Goal: Task Accomplishment & Management: Use online tool/utility

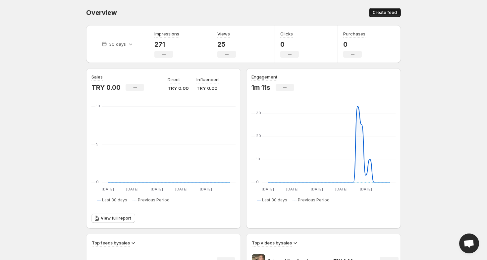
click at [380, 12] on span "Create feed" at bounding box center [385, 12] width 24 height 5
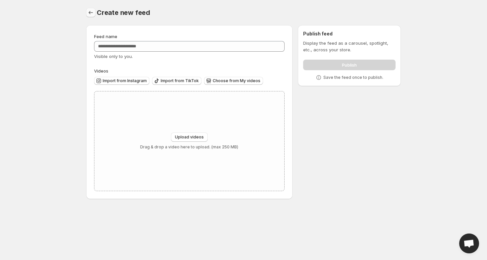
click at [92, 13] on icon "Settings" at bounding box center [90, 12] width 7 height 7
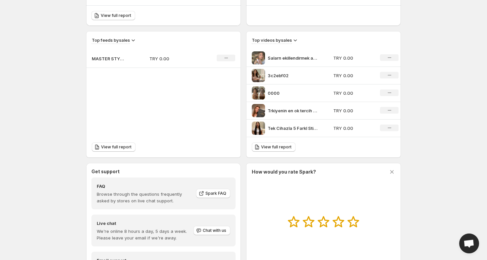
scroll to position [248, 0]
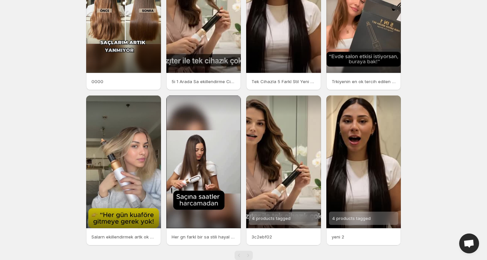
scroll to position [80, 0]
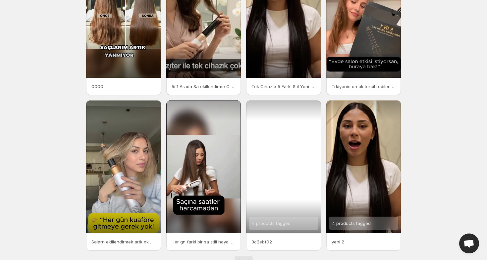
click at [281, 171] on div "4 products tagged" at bounding box center [283, 166] width 75 height 133
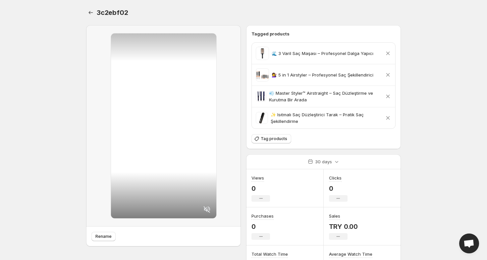
click at [206, 209] on icon at bounding box center [206, 209] width 7 height 7
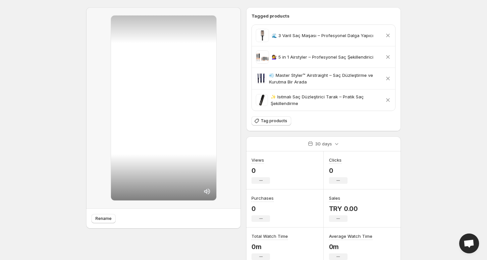
scroll to position [44, 0]
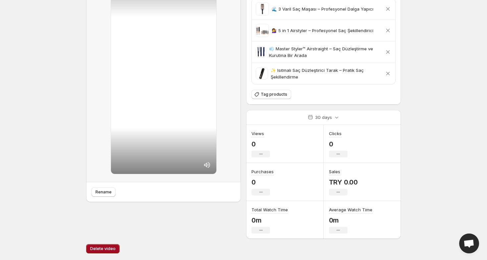
click at [100, 248] on span "Delete video" at bounding box center [103, 248] width 26 height 5
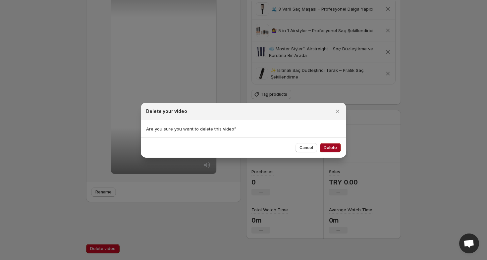
click at [331, 148] on span "Delete" at bounding box center [330, 147] width 13 height 5
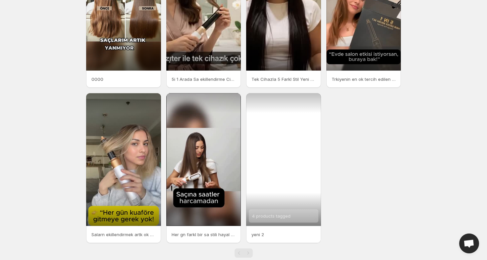
scroll to position [88, 0]
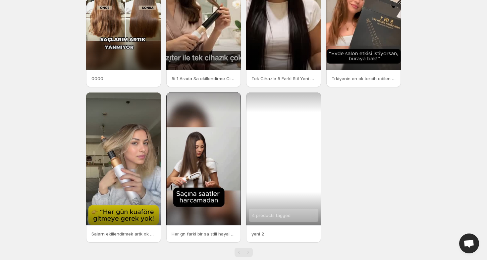
click at [287, 163] on div "4 products tagged" at bounding box center [283, 158] width 75 height 133
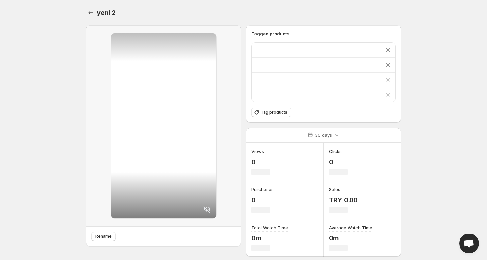
scroll to position [44, 0]
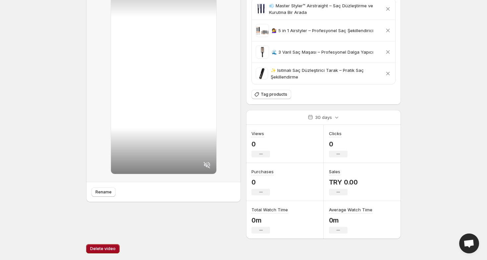
click at [104, 246] on button "Delete video" at bounding box center [102, 248] width 33 height 9
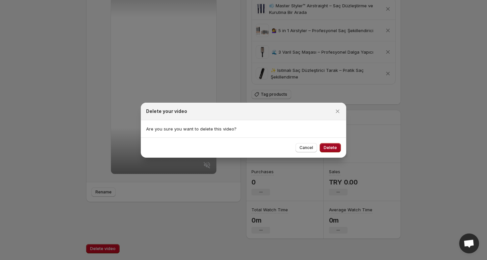
click at [331, 148] on span "Delete" at bounding box center [330, 147] width 13 height 5
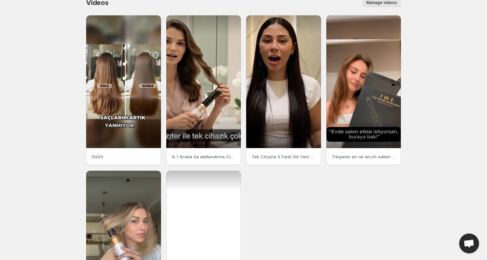
scroll to position [10, 0]
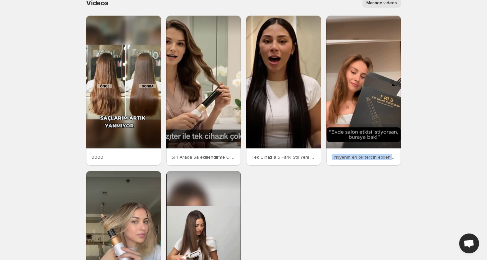
drag, startPoint x: 351, startPoint y: 97, endPoint x: 392, endPoint y: 203, distance: 113.1
click at [392, 202] on div "0000 5i 1 Arada Sa ekillendirme Cihaz Evinde Salon Kalitesi Dz dalgal bukle fn …" at bounding box center [243, 168] width 315 height 305
click at [392, 203] on div "0000 5i 1 Arada Sa ekillendirme Cihaz Evinde Salon Kalitesi Dz dalgal bukle fn …" at bounding box center [243, 168] width 315 height 305
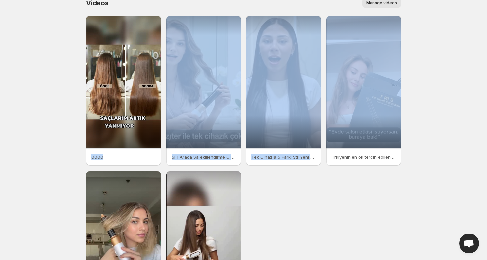
scroll to position [0, 0]
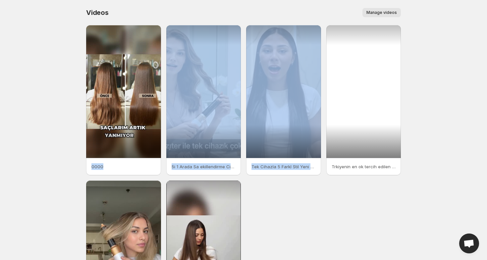
click at [371, 78] on div at bounding box center [363, 91] width 75 height 133
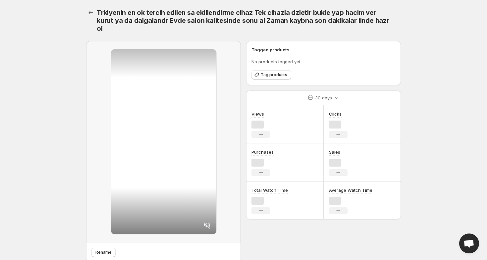
click at [371, 78] on div "Tag products" at bounding box center [323, 75] width 144 height 10
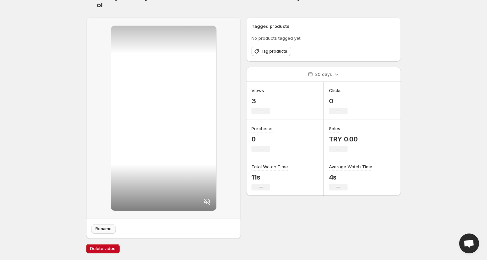
click at [105, 227] on span "Rename" at bounding box center [103, 228] width 16 height 5
type input "**********"
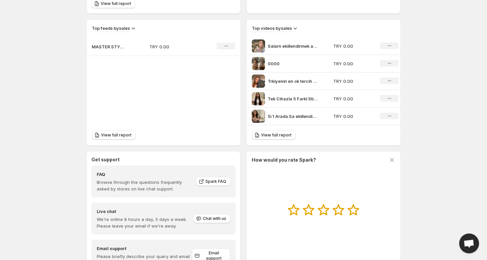
scroll to position [248, 0]
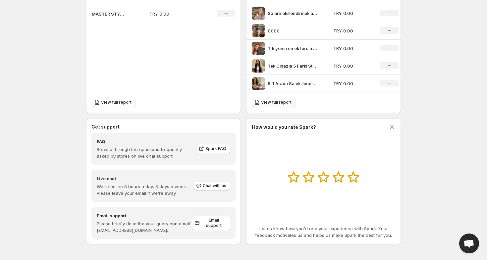
click at [267, 103] on span "View full report" at bounding box center [276, 102] width 30 height 5
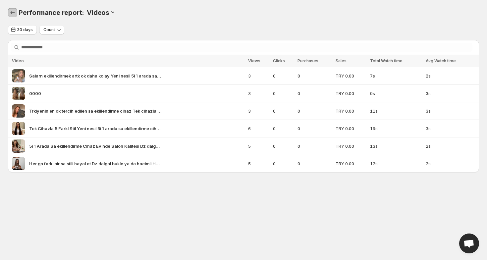
click at [16, 12] on button "Performance report" at bounding box center [12, 12] width 9 height 9
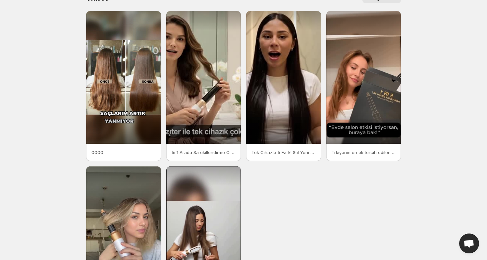
scroll to position [15, 0]
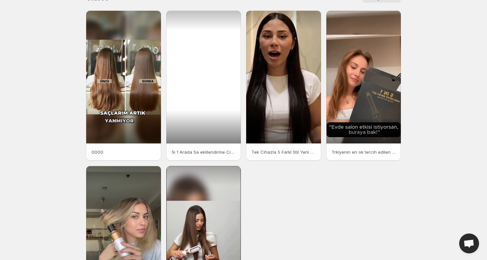
click at [188, 95] on div at bounding box center [203, 77] width 75 height 133
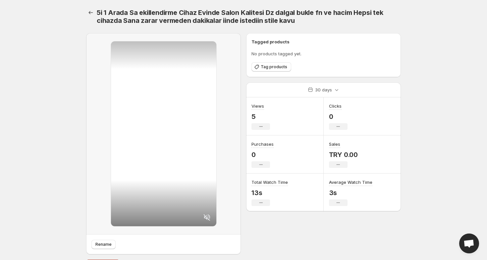
scroll to position [16, 0]
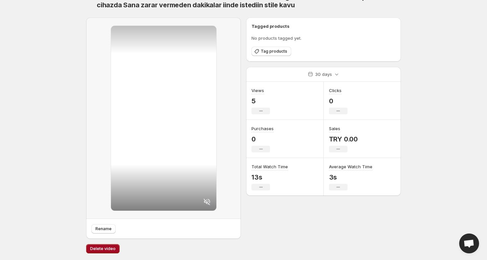
click at [104, 252] on button "Delete video" at bounding box center [102, 248] width 33 height 9
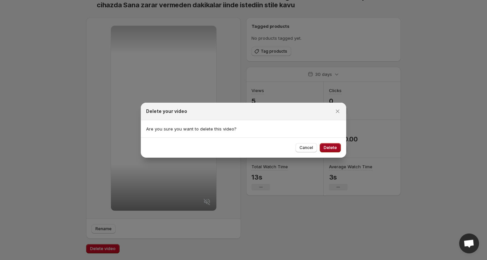
click at [331, 148] on span "Delete" at bounding box center [330, 147] width 13 height 5
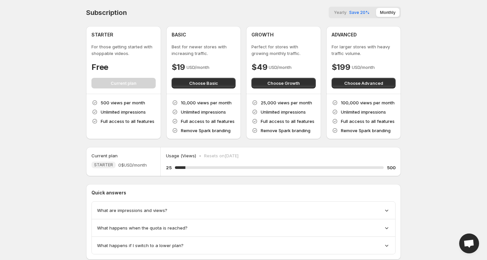
scroll to position [19, 0]
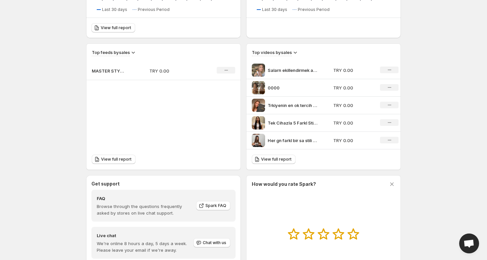
scroll to position [248, 0]
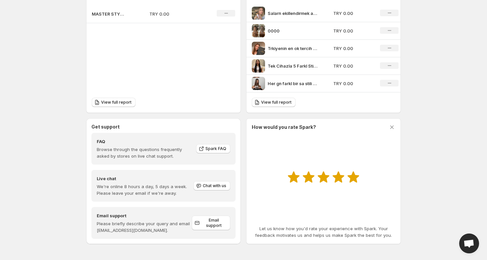
click at [353, 177] on icon at bounding box center [353, 177] width 12 height 11
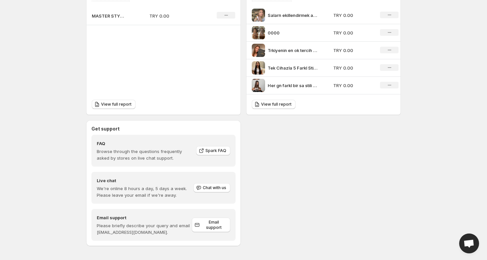
scroll to position [246, 0]
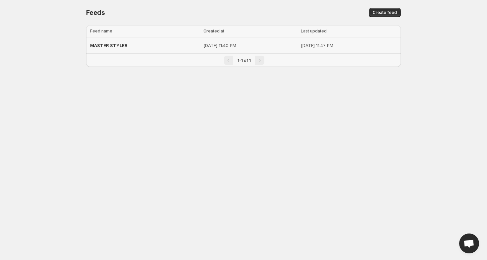
click at [166, 46] on div "MASTER STYLER" at bounding box center [144, 45] width 109 height 12
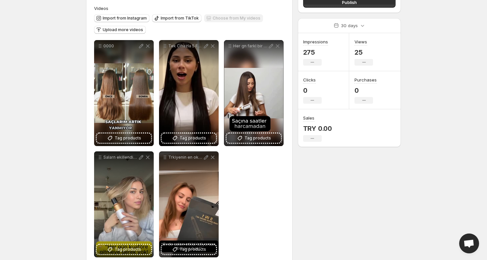
scroll to position [76, 0]
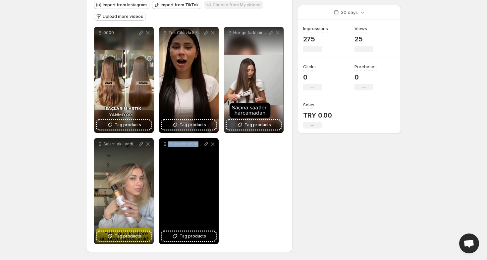
drag, startPoint x: 203, startPoint y: 213, endPoint x: 169, endPoint y: 175, distance: 50.9
click at [169, 175] on div "Trkiyenin en ok tercih edilen sa ekillendirme cihaz Tek cihazla dzletir bukle y…" at bounding box center [189, 191] width 60 height 106
drag, startPoint x: 184, startPoint y: 237, endPoint x: 183, endPoint y: 190, distance: 47.4
click at [182, 190] on div "Trkiyenin en ok tercih edilen sa ekillendirme cihaz Tek cihazla dzletir bukle y…" at bounding box center [189, 191] width 60 height 106
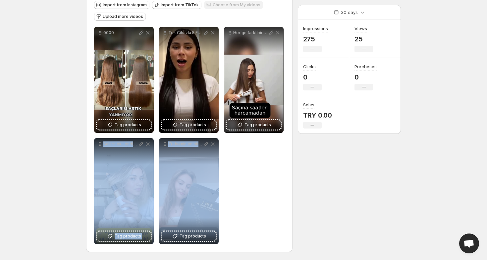
drag, startPoint x: 183, startPoint y: 189, endPoint x: 67, endPoint y: 141, distance: 125.2
click at [67, 141] on body "**********" at bounding box center [243, 54] width 487 height 260
